Goal: Information Seeking & Learning: Learn about a topic

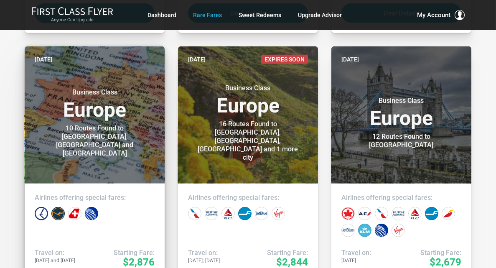
click at [107, 120] on h3 "Business Class Europe" at bounding box center [95, 104] width 120 height 32
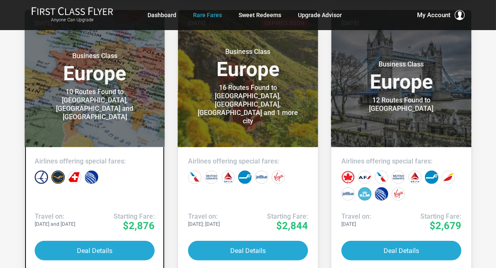
scroll to position [1002, 0]
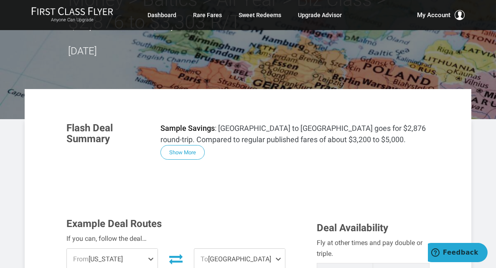
scroll to position [42, 0]
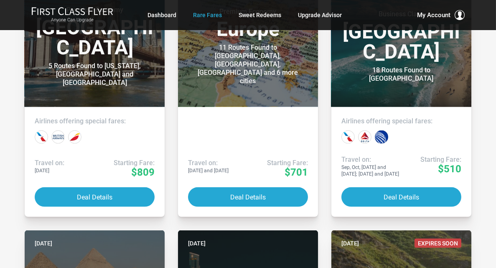
scroll to position [2156, 0]
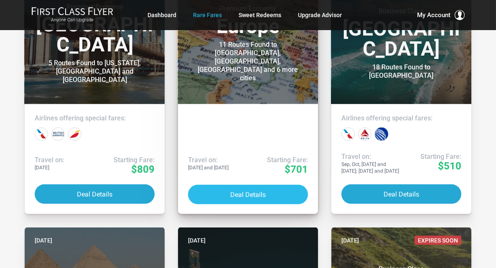
click at [256, 190] on button "Deal Details" at bounding box center [248, 195] width 120 height 20
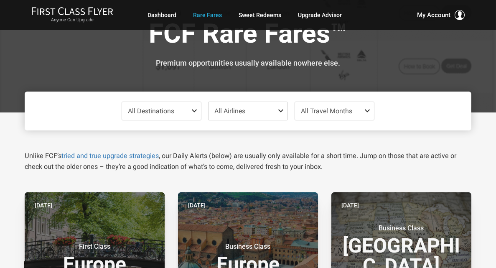
scroll to position [0, 0]
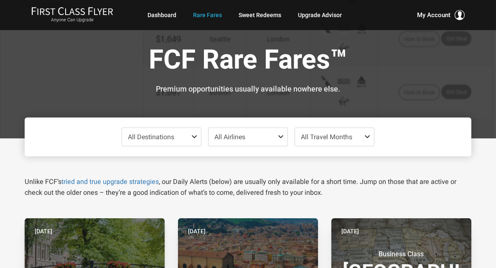
click at [280, 139] on span at bounding box center [282, 136] width 10 height 7
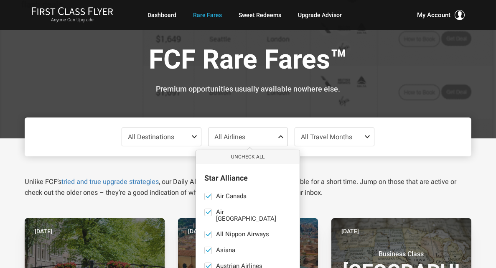
click at [280, 139] on span at bounding box center [282, 136] width 10 height 7
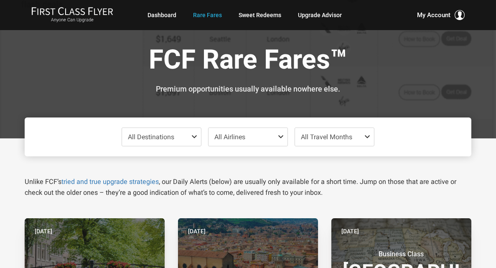
click at [336, 138] on span "All Travel Months" at bounding box center [326, 137] width 51 height 8
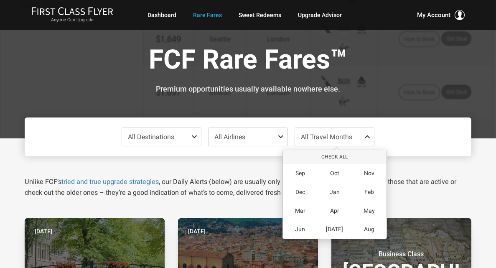
click at [336, 138] on span "All Travel Months" at bounding box center [326, 137] width 51 height 8
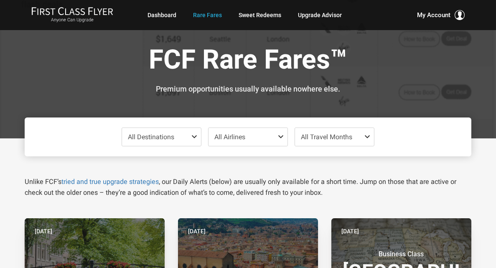
click at [194, 134] on span at bounding box center [196, 136] width 10 height 7
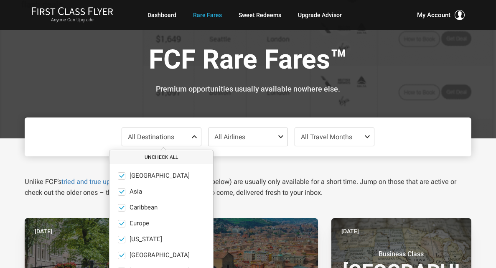
click at [170, 159] on button "Uncheck All" at bounding box center [161, 157] width 104 height 14
click at [120, 189] on span at bounding box center [122, 192] width 8 height 8
click at [0, 0] on input "Asia only" at bounding box center [0, 0] width 0 height 0
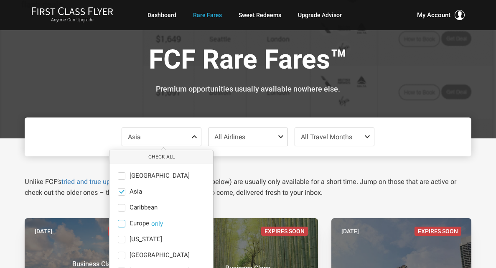
click at [123, 224] on span at bounding box center [122, 224] width 8 height 8
click at [0, 0] on input "Europe only" at bounding box center [0, 0] width 0 height 0
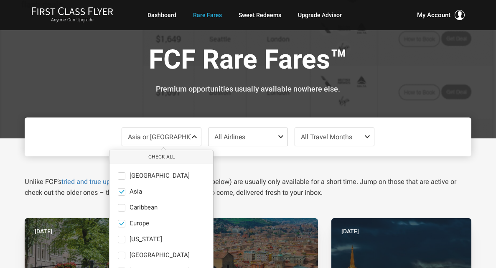
click at [325, 139] on span "All Travel Months" at bounding box center [326, 137] width 51 height 8
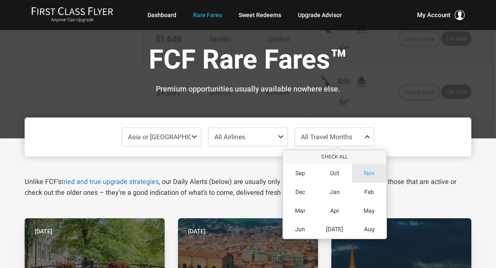
click at [370, 170] on span "Nov" at bounding box center [369, 173] width 10 height 7
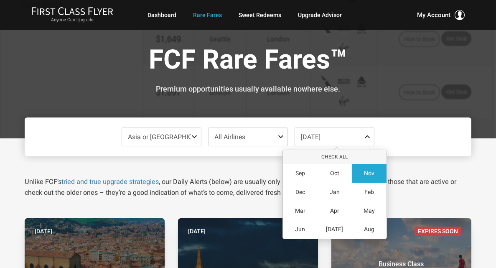
click at [463, 170] on div "Unlike FCF’s tried and true upgrade strategies , our Daily Alerts (below) are u…" at bounding box center [247, 177] width 459 height 42
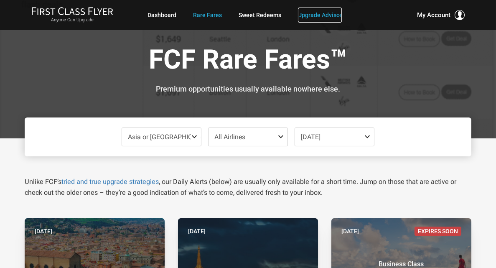
click at [322, 19] on link "Upgrade Advisor" at bounding box center [320, 15] width 44 height 15
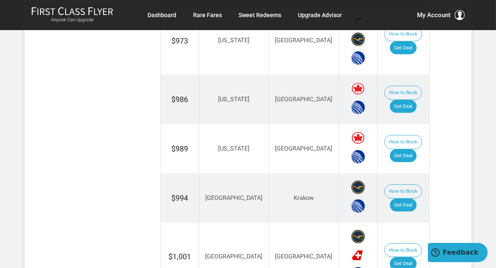
scroll to position [710, 0]
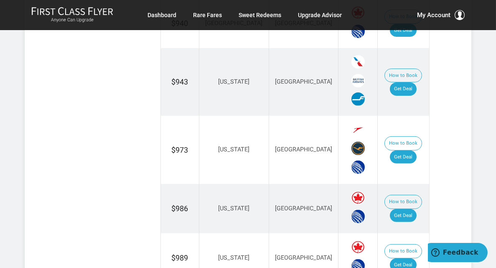
scroll to position [418, 0]
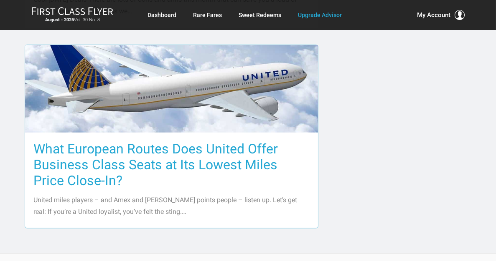
scroll to position [1044, 0]
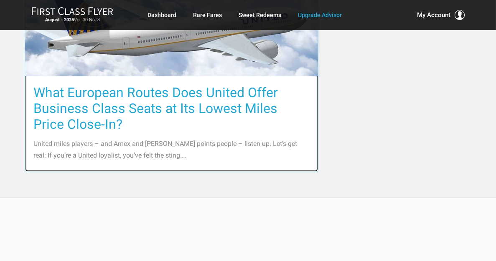
click at [138, 85] on h3 "What European Routes Does United Offer Business Class Seats at Its Lowest Miles…" at bounding box center [171, 109] width 276 height 48
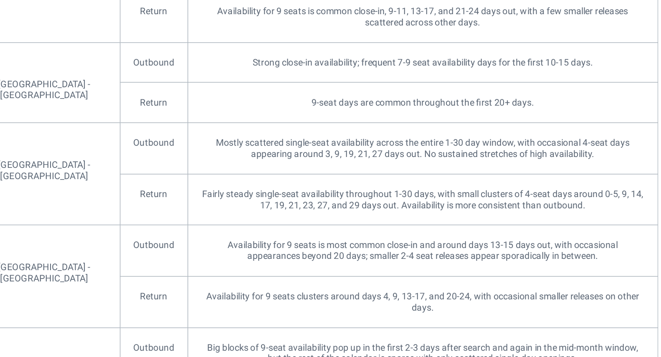
scroll to position [890, 0]
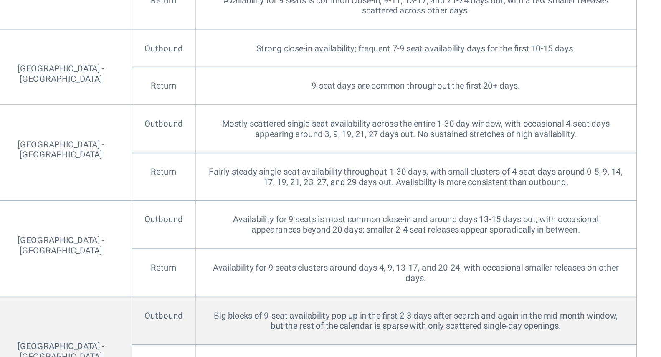
drag, startPoint x: 383, startPoint y: 84, endPoint x: 368, endPoint y: 300, distance: 216.0
click at [368, 267] on td "Big blocks of 9-seat availability pop up in the first 2-3 days after search and…" at bounding box center [401, 332] width 302 height 33
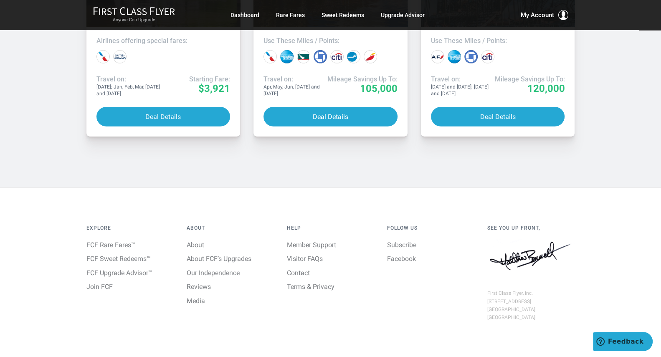
scroll to position [2298, 0]
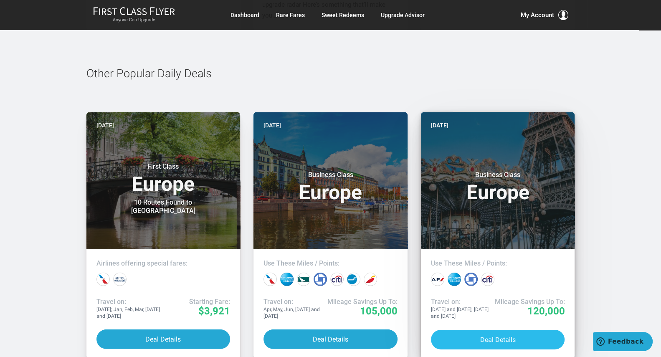
click at [495, 267] on button "Deal Details" at bounding box center [498, 340] width 134 height 20
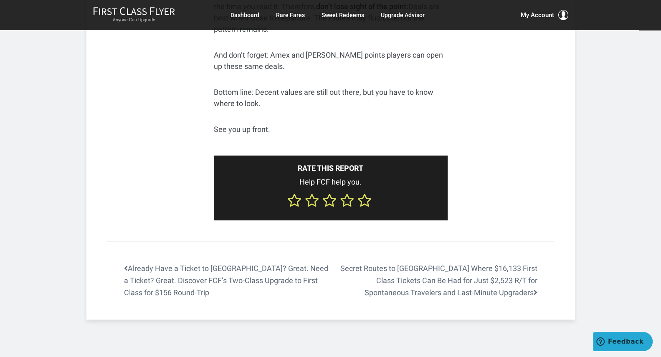
scroll to position [1741, 0]
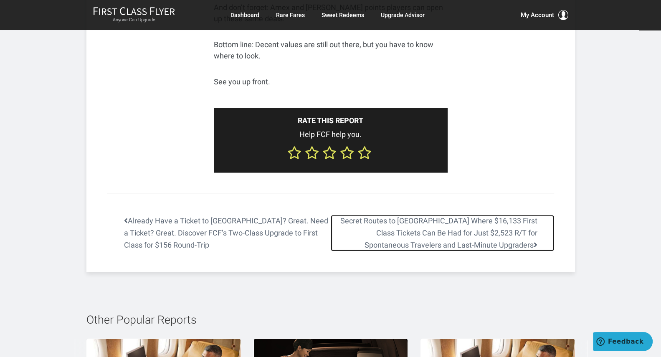
click at [433, 215] on link "Secret Routes to [GEOGRAPHIC_DATA] Where $16,133 First Class Tickets Can Be Had…" at bounding box center [442, 233] width 223 height 36
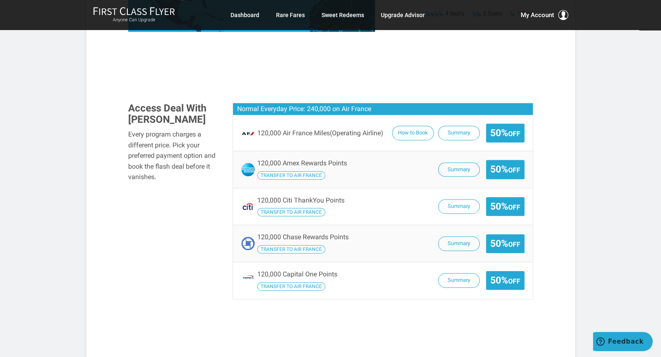
scroll to position [334, 0]
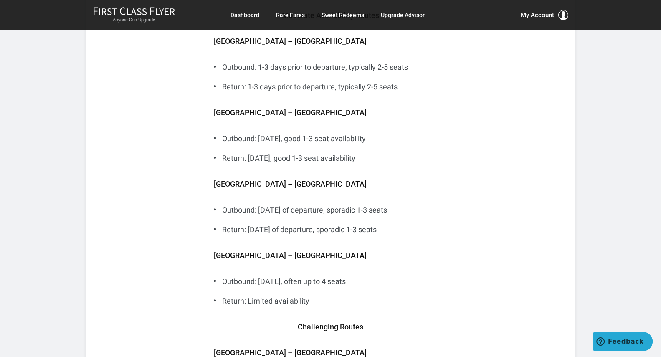
scroll to position [3229, 0]
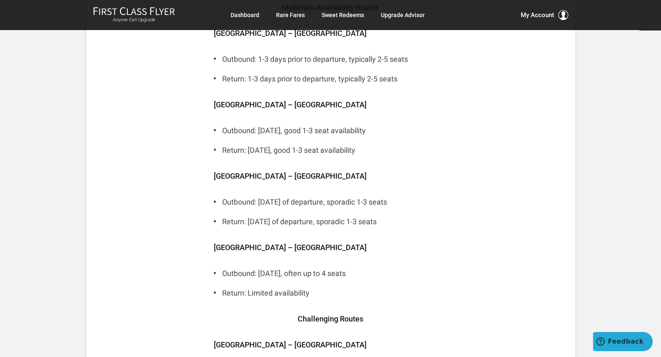
drag, startPoint x: 367, startPoint y: 246, endPoint x: 223, endPoint y: 245, distance: 144.9
click at [223, 268] on li "Outbound: [DATE], often up to 4 seats" at bounding box center [331, 273] width 234 height 11
drag, startPoint x: 223, startPoint y: 245, endPoint x: 309, endPoint y: 268, distance: 89.0
click at [309, 287] on li "Return: Limited availability" at bounding box center [331, 292] width 234 height 11
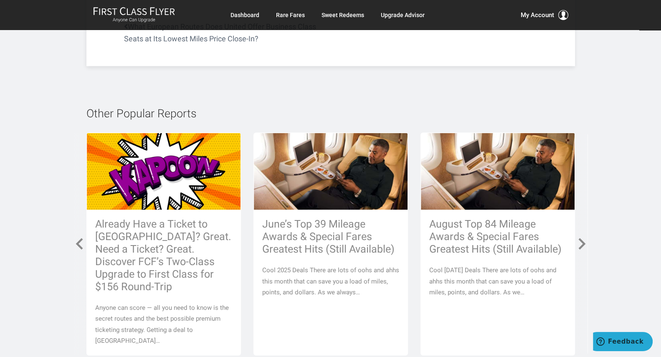
scroll to position [4176, 0]
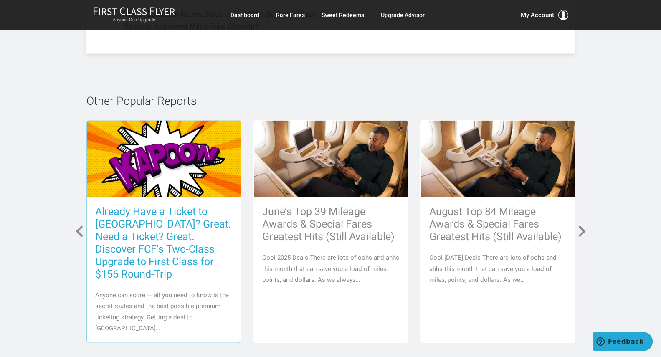
click at [188, 208] on h3 "Already Have a Ticket to [GEOGRAPHIC_DATA]? Great. Need a Ticket? Great. Discov…" at bounding box center [163, 242] width 137 height 75
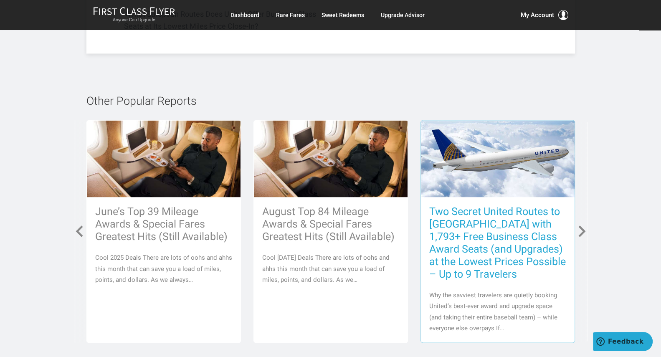
click at [473, 205] on h3 "Two Secret United Routes to [GEOGRAPHIC_DATA] with 1,793+ Free Business Class A…" at bounding box center [497, 242] width 137 height 75
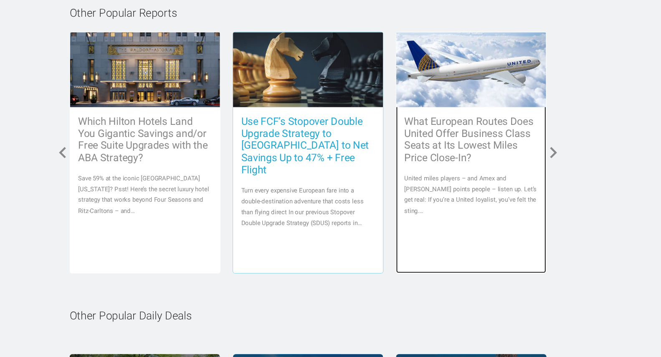
scroll to position [2772, 0]
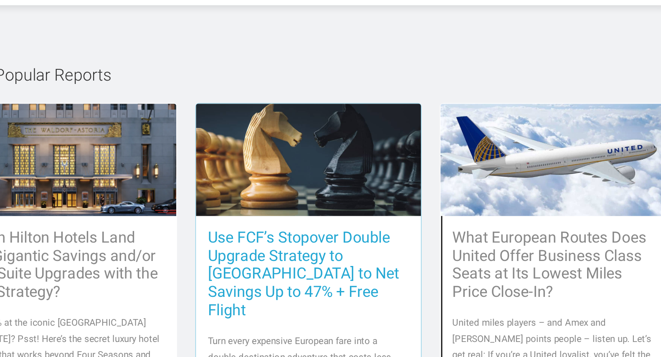
click at [300, 232] on h3 "Use FCF’s Stopover Double Upgrade Strategy to [GEOGRAPHIC_DATA] to Net Savings …" at bounding box center [330, 263] width 137 height 63
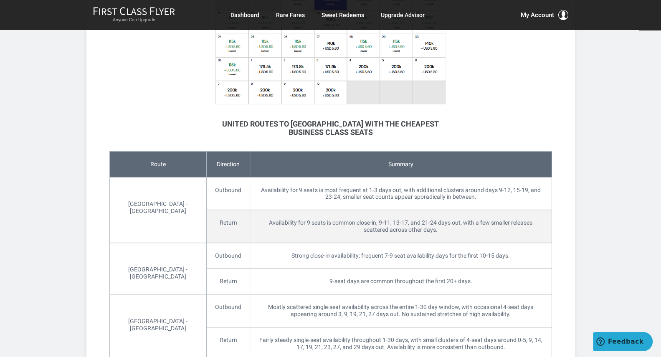
scroll to position [779, 0]
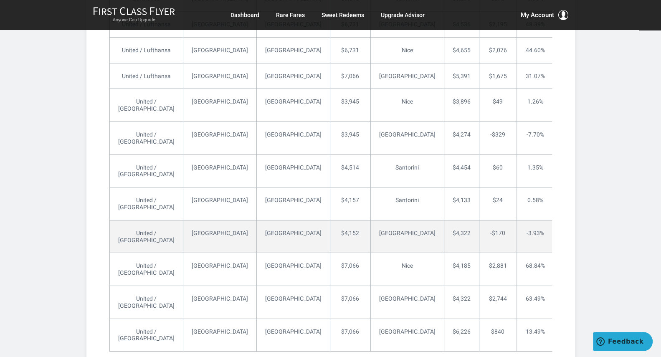
scroll to position [2617, 0]
